Goal: Task Accomplishment & Management: Use online tool/utility

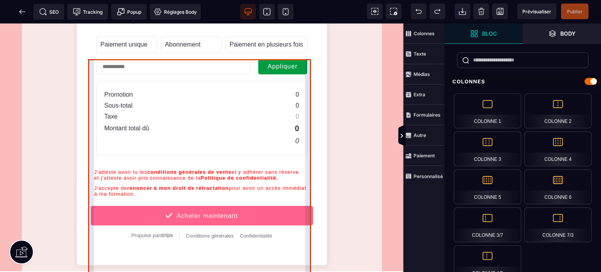
scroll to position [522, 0]
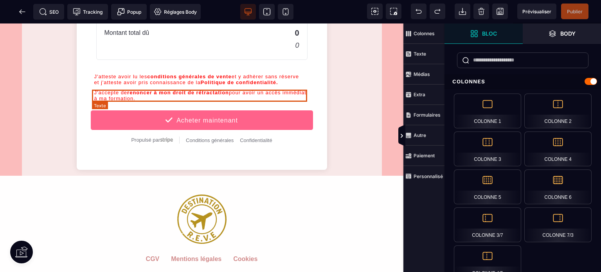
click at [107, 92] on div "J'accepte de renoncer à mon droit de rétractation pour avoir un accès immédiat …" at bounding box center [201, 96] width 215 height 12
select select "***"
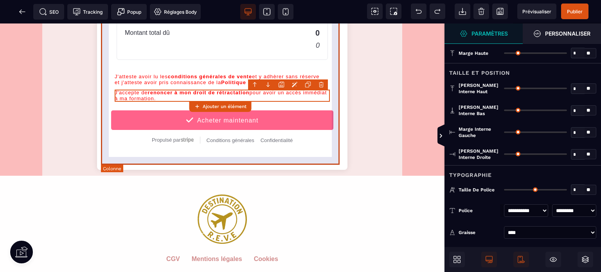
type input "*"
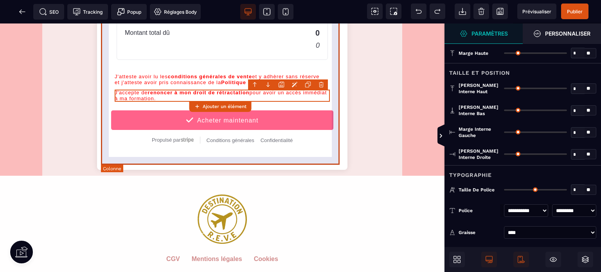
type input "*"
type input "**"
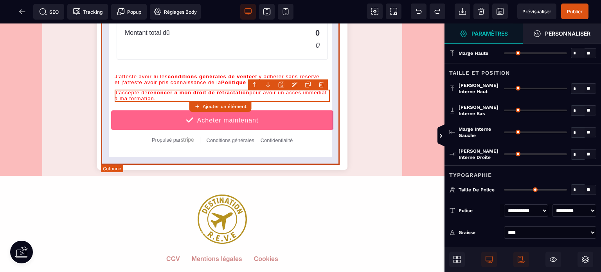
type input "**"
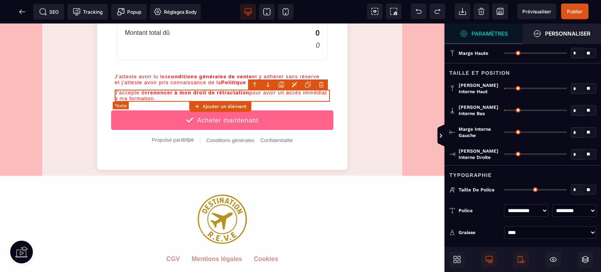
click at [133, 95] on div "J'accepte de renoncer à mon droit de rétractation pour avoir un accès immédiat …" at bounding box center [222, 96] width 215 height 12
select select "***"
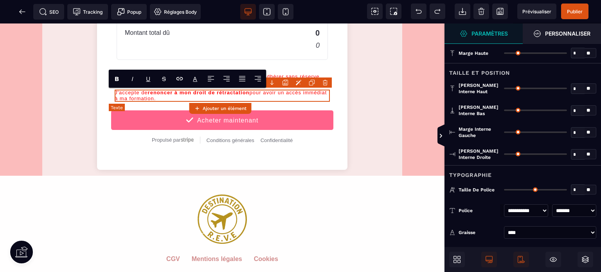
type input "*"
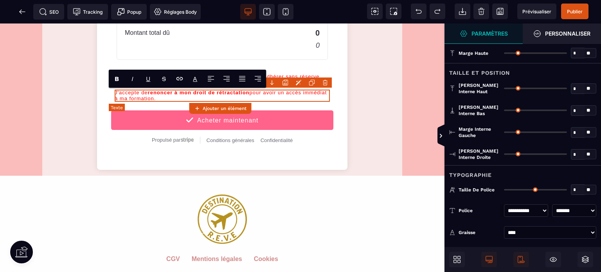
type input "**"
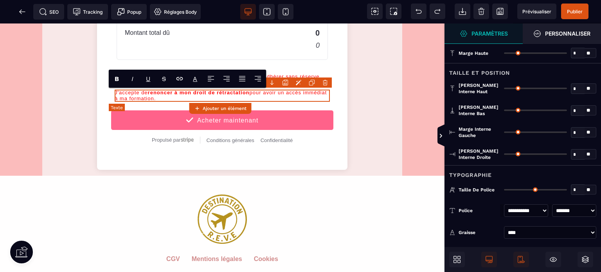
type input "**"
type input "*"
type input "**"
type input "****"
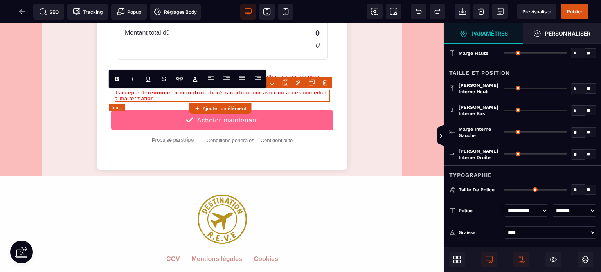
type input "**"
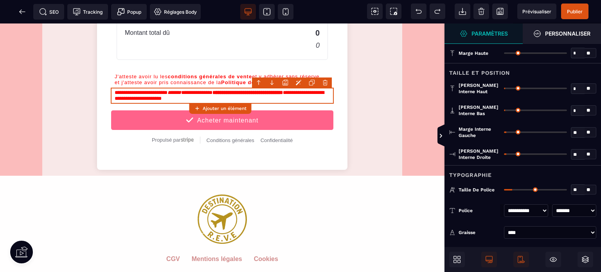
click at [413, 63] on div "**********" at bounding box center [222, 8] width 445 height 1012
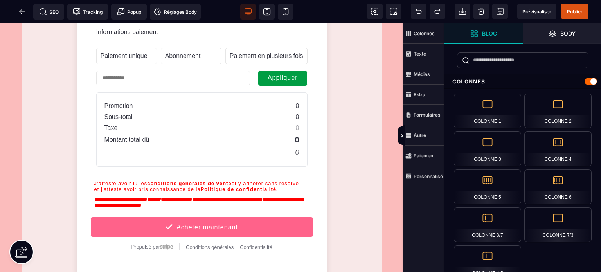
scroll to position [417, 0]
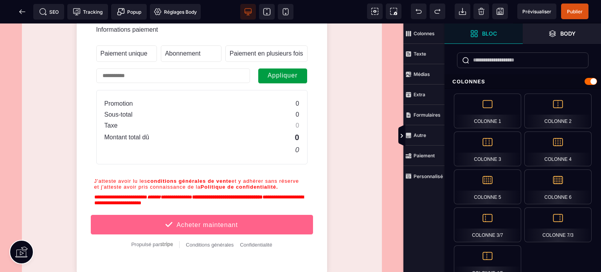
click at [572, 10] on span "Publier" at bounding box center [575, 12] width 16 height 6
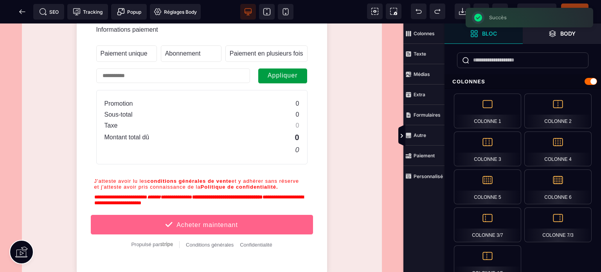
click at [22, 15] on icon at bounding box center [22, 12] width 8 height 8
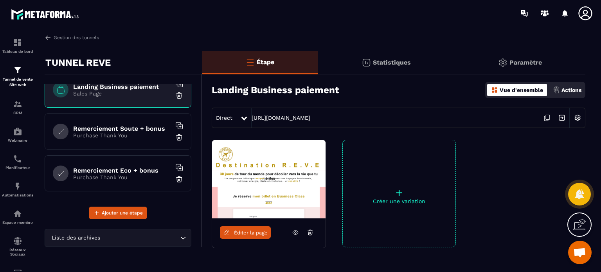
scroll to position [188, 0]
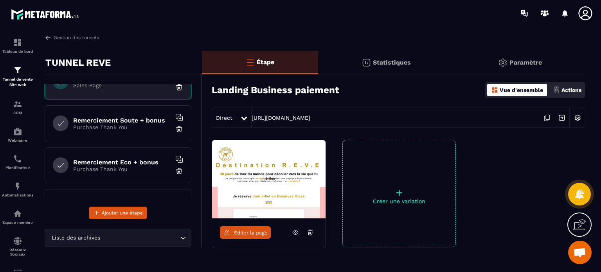
click at [146, 120] on h6 "Remerciement Soute + bonus" at bounding box center [122, 120] width 98 height 7
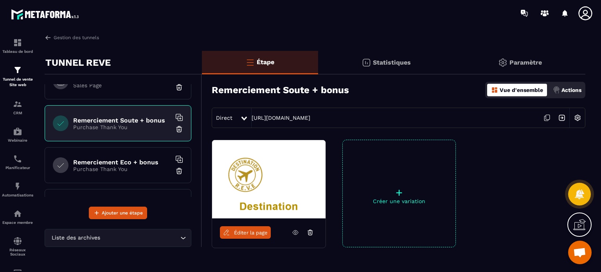
click at [297, 233] on icon at bounding box center [295, 232] width 7 height 7
click at [124, 159] on h6 "Remerciement Eco + bonus" at bounding box center [122, 162] width 98 height 7
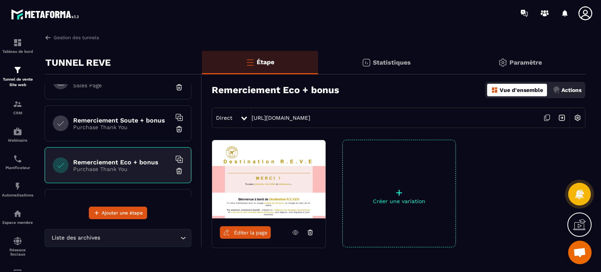
click at [293, 233] on icon at bounding box center [295, 232] width 7 height 7
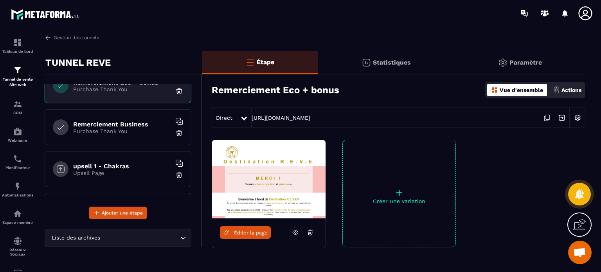
scroll to position [293, 0]
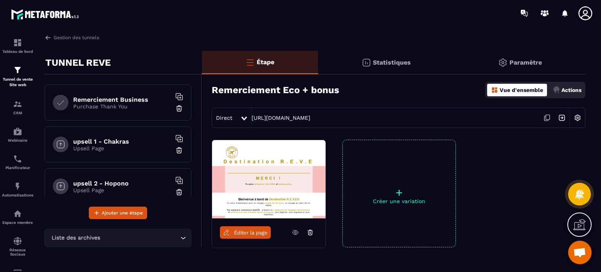
click at [127, 96] on h6 "Remerciement Business" at bounding box center [122, 99] width 98 height 7
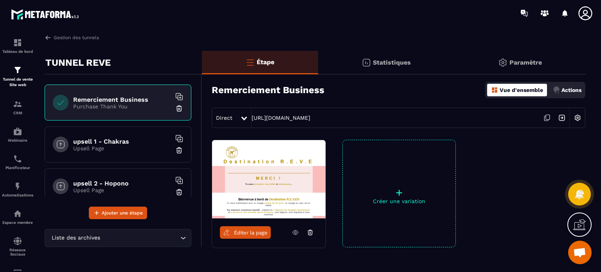
click at [293, 231] on icon at bounding box center [295, 233] width 5 height 4
click at [105, 141] on h6 "upsell 1 - Chakras" at bounding box center [122, 141] width 98 height 7
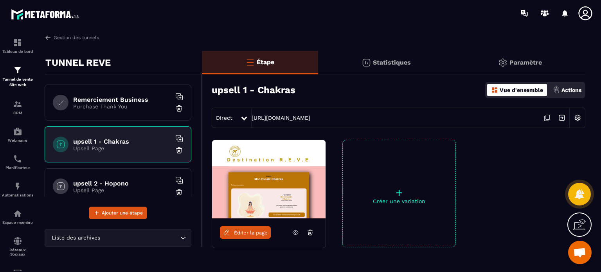
click at [294, 235] on icon at bounding box center [295, 232] width 7 height 7
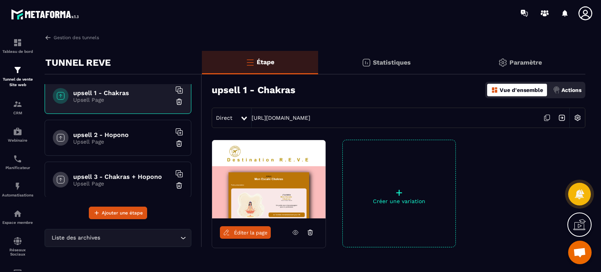
scroll to position [343, 0]
click at [119, 133] on h6 "upsell 2 - Hopono" at bounding box center [122, 133] width 98 height 7
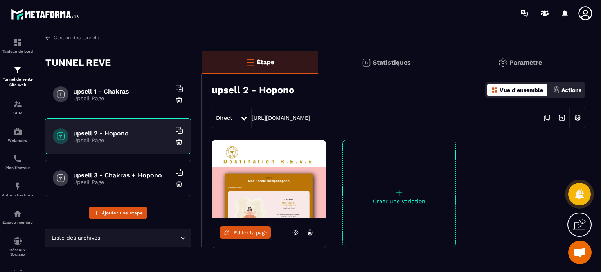
click at [295, 232] on icon at bounding box center [295, 232] width 7 height 7
click at [120, 171] on h6 "upsell 3 - Chakras + Hopono" at bounding box center [122, 174] width 98 height 7
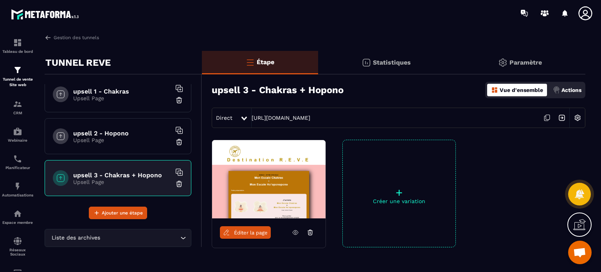
click at [292, 233] on icon at bounding box center [295, 232] width 7 height 7
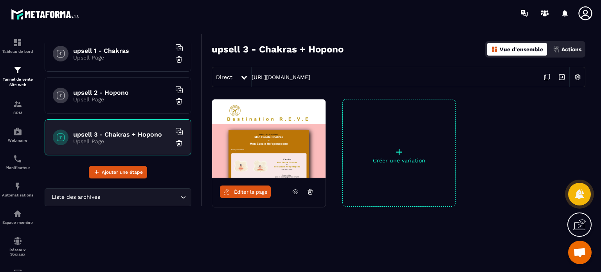
scroll to position [388, 0]
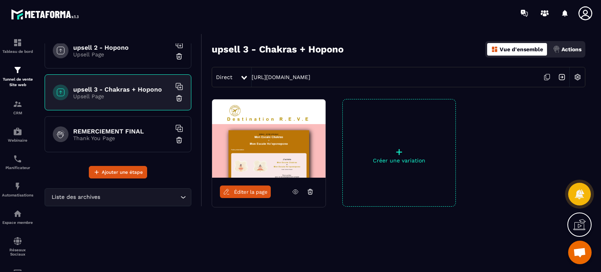
click at [130, 128] on h6 "REMERCIEMENT FINAL" at bounding box center [122, 131] width 98 height 7
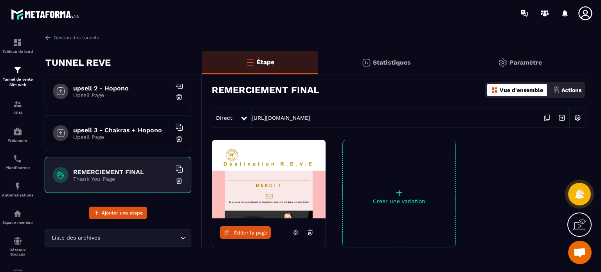
click at [296, 233] on icon at bounding box center [295, 232] width 7 height 7
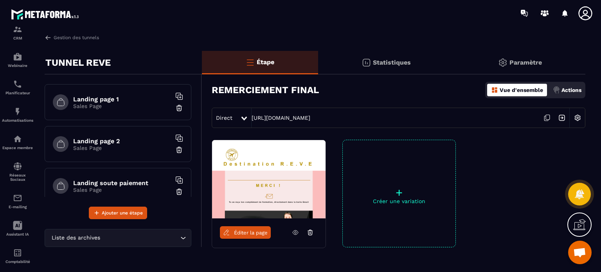
scroll to position [89, 0]
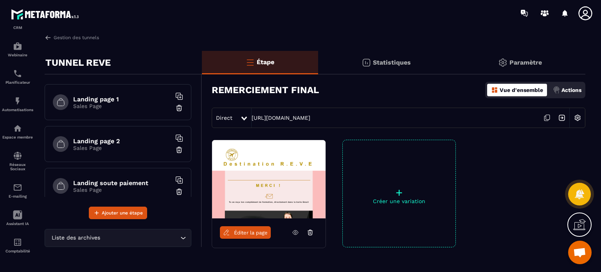
click at [0, 0] on img at bounding box center [0, 0] width 0 height 0
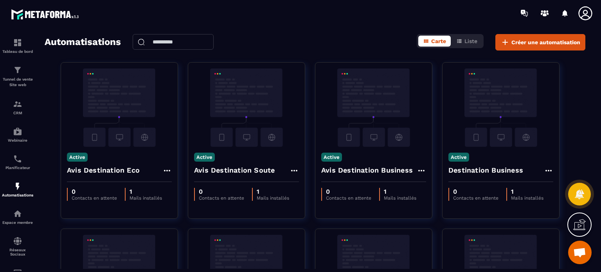
click at [28, 73] on div "Tunnel de vente Site web" at bounding box center [17, 76] width 31 height 22
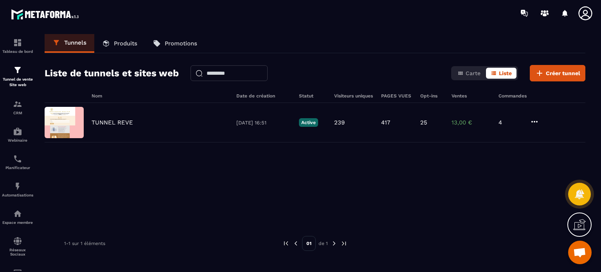
click at [119, 45] on p "Produits" at bounding box center [125, 43] width 23 height 7
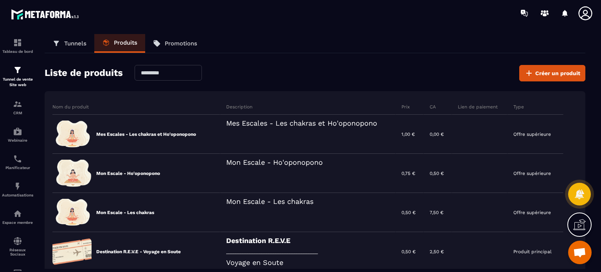
scroll to position [104, 0]
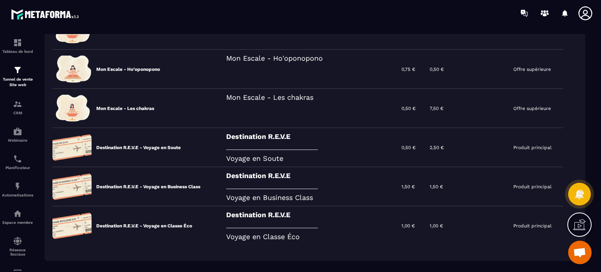
click at [17, 73] on img at bounding box center [17, 69] width 9 height 9
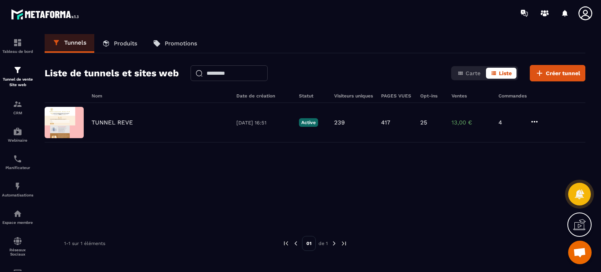
click at [141, 165] on div "TUNNEL REVE [DATE] 16:51 Active 239 417 25 13,00 € 4" at bounding box center [315, 161] width 541 height 117
click at [111, 124] on p "TUNNEL REVE" at bounding box center [112, 122] width 41 height 7
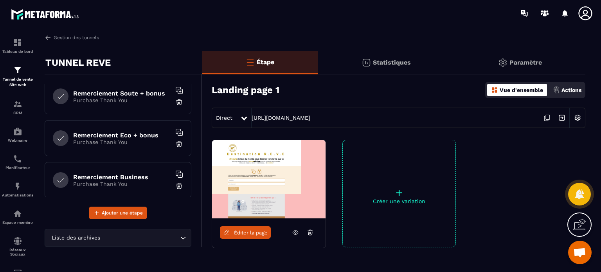
scroll to position [202, 0]
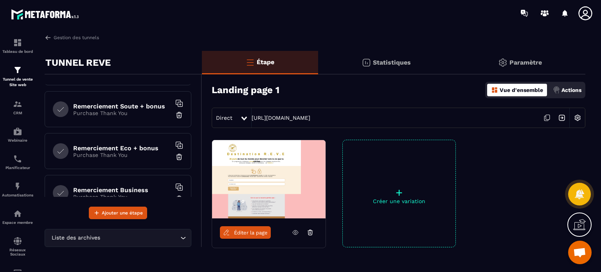
click at [137, 106] on h6 "Remerciement Soute + bonus" at bounding box center [122, 106] width 98 height 7
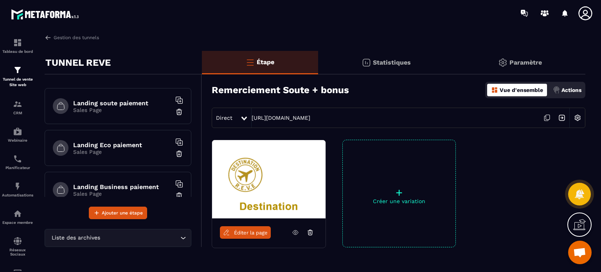
scroll to position [77, 0]
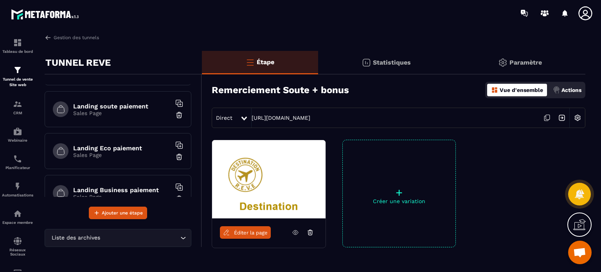
click at [122, 106] on h6 "Landing soute paiement" at bounding box center [122, 106] width 98 height 7
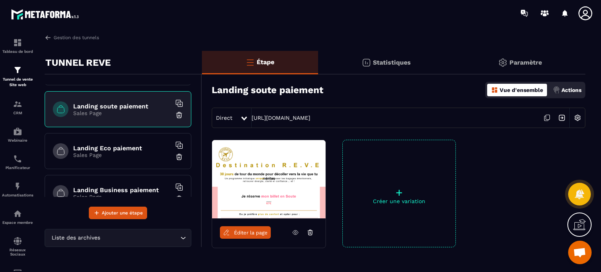
click at [245, 230] on span "Éditer la page" at bounding box center [251, 233] width 34 height 6
